Goal: Information Seeking & Learning: Learn about a topic

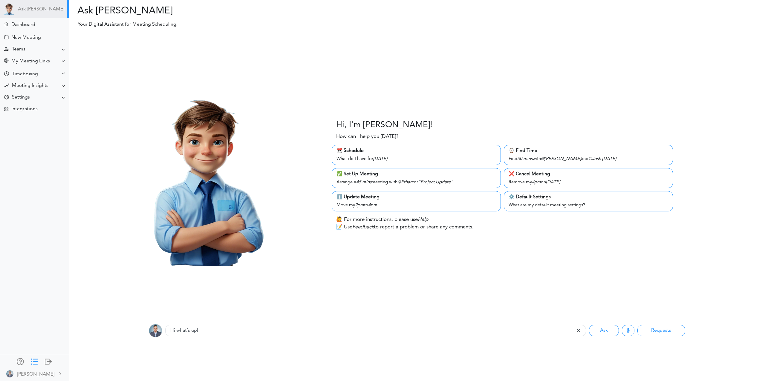
click at [33, 363] on div at bounding box center [34, 361] width 7 height 6
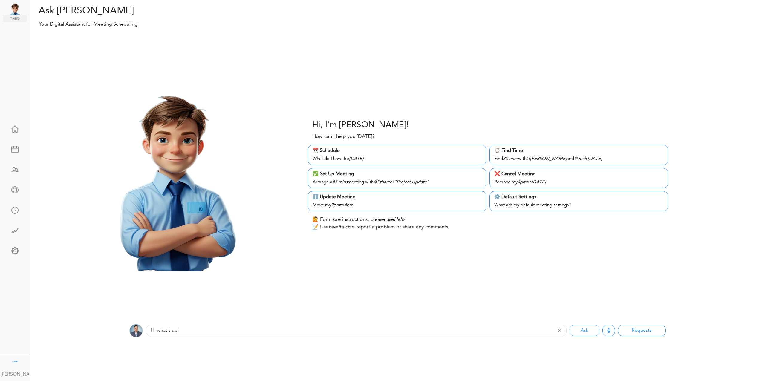
click at [13, 359] on div at bounding box center [14, 361] width 7 height 6
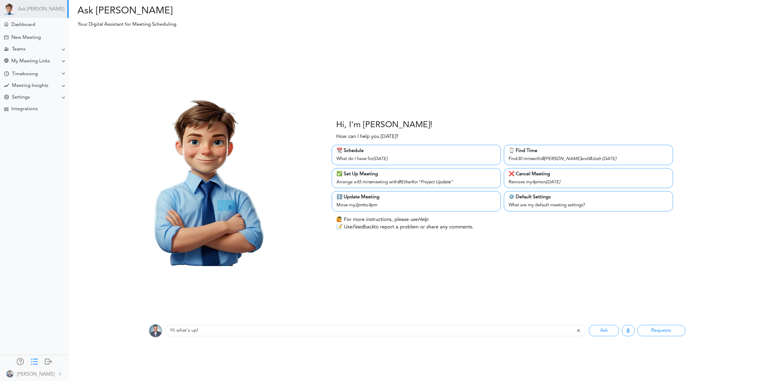
click at [31, 359] on div at bounding box center [34, 361] width 7 height 6
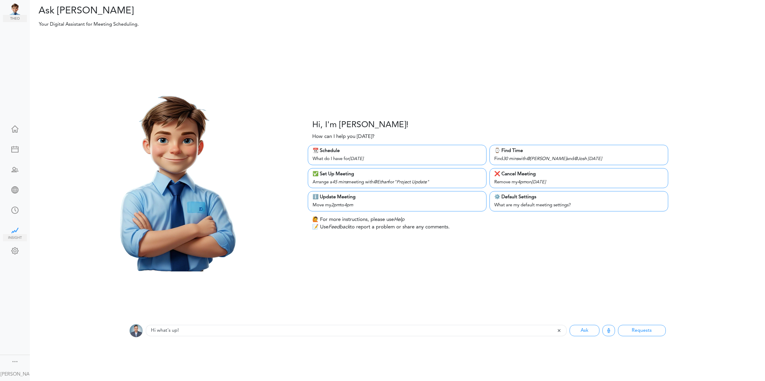
click at [14, 230] on div at bounding box center [15, 230] width 24 height 6
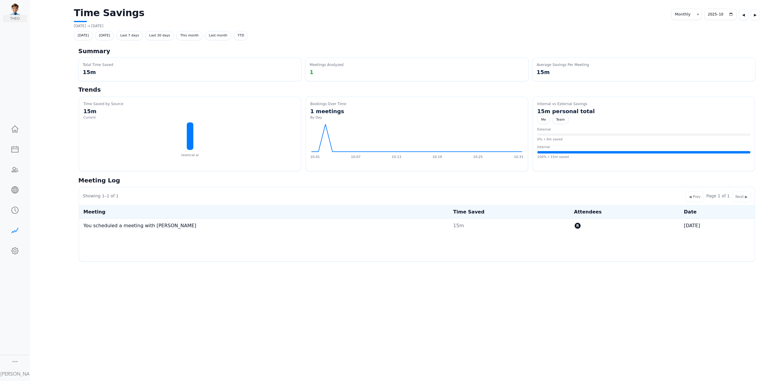
select select "monthly"
click at [89, 25] on p "2025-10-01 → 2025-10-31" at bounding box center [109, 25] width 71 height 5
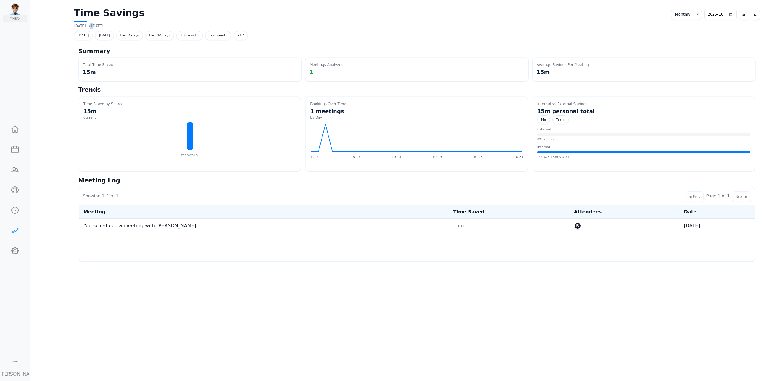
click at [89, 25] on p "2025-10-01 → 2025-10-31" at bounding box center [109, 25] width 71 height 5
